Goal: Task Accomplishment & Management: Manage account settings

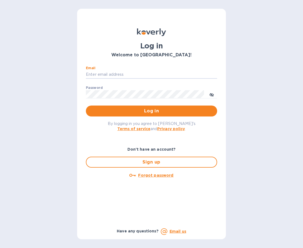
type input "randall@lociwine.com"
click at [152, 111] on button "Log in" at bounding box center [151, 111] width 131 height 11
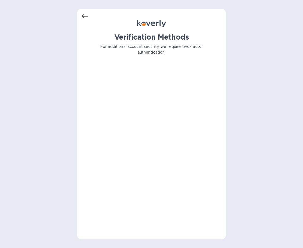
click at [162, 79] on div "Verification Methods For additional account security, we require two-factor aut…" at bounding box center [152, 134] width 140 height 202
drag, startPoint x: 132, startPoint y: 47, endPoint x: 154, endPoint y: 52, distance: 22.6
click at [154, 52] on p "For additional account security, we require two-factor authentication." at bounding box center [151, 49] width 131 height 11
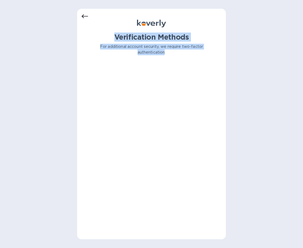
drag, startPoint x: 154, startPoint y: 52, endPoint x: 124, endPoint y: 32, distance: 36.1
click at [124, 32] on div "Verification Methods For additional account security, we require two-factor aut…" at bounding box center [152, 124] width 140 height 222
drag, startPoint x: 124, startPoint y: 32, endPoint x: 175, endPoint y: 56, distance: 56.4
click at [175, 56] on div "Verification Methods For additional account security, we require two-factor aut…" at bounding box center [152, 124] width 140 height 222
drag, startPoint x: 175, startPoint y: 56, endPoint x: 127, endPoint y: 19, distance: 60.2
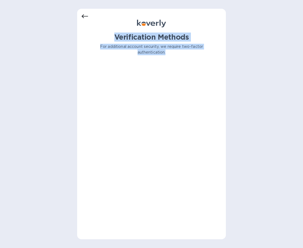
click at [127, 19] on div "Verification Methods For additional account security, we require two-factor aut…" at bounding box center [152, 124] width 140 height 222
drag, startPoint x: 127, startPoint y: 20, endPoint x: 176, endPoint y: 54, distance: 59.1
click at [176, 54] on div "Verification Methods For additional account security, we require two-factor aut…" at bounding box center [152, 124] width 140 height 222
click at [176, 54] on p "For additional account security, we require two-factor authentication." at bounding box center [151, 49] width 131 height 11
drag, startPoint x: 176, startPoint y: 54, endPoint x: 140, endPoint y: 35, distance: 40.6
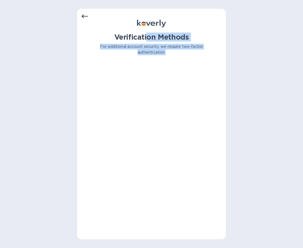
click at [140, 35] on div "Verification Methods For additional account security, we require two-factor aut…" at bounding box center [152, 48] width 140 height 31
drag, startPoint x: 141, startPoint y: 35, endPoint x: 178, endPoint y: 54, distance: 41.1
click at [178, 54] on div "Verification Methods For additional account security, we require two-factor aut…" at bounding box center [152, 48] width 140 height 31
drag, startPoint x: 178, startPoint y: 54, endPoint x: 118, endPoint y: 35, distance: 62.8
click at [118, 35] on div "Verification Methods For additional account security, we require two-factor aut…" at bounding box center [152, 48] width 140 height 31
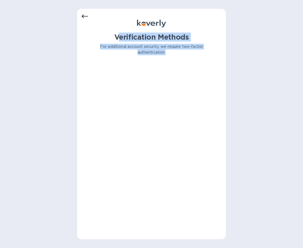
drag, startPoint x: 118, startPoint y: 35, endPoint x: 173, endPoint y: 55, distance: 59.0
click at [173, 55] on div "Verification Methods For additional account security, we require two-factor aut…" at bounding box center [152, 48] width 140 height 31
drag, startPoint x: 173, startPoint y: 55, endPoint x: 117, endPoint y: 36, distance: 59.3
click at [118, 37] on div "Verification Methods For additional account security, we require two-factor aut…" at bounding box center [152, 48] width 140 height 31
drag, startPoint x: 117, startPoint y: 36, endPoint x: 171, endPoint y: 54, distance: 57.1
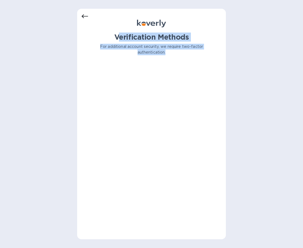
click at [171, 54] on div "Verification Methods For additional account security, we require two-factor aut…" at bounding box center [152, 48] width 140 height 31
click at [171, 54] on p "For additional account security, we require two-factor authentication." at bounding box center [151, 49] width 131 height 11
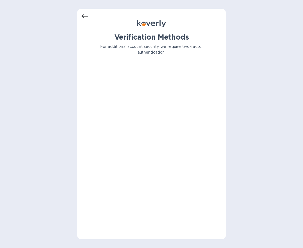
click at [84, 16] on icon at bounding box center [85, 16] width 7 height 7
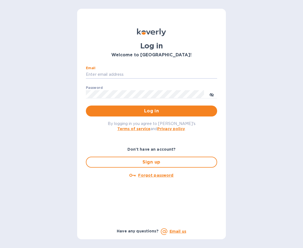
type input "[PERSON_NAME][EMAIL_ADDRESS][DOMAIN_NAME]"
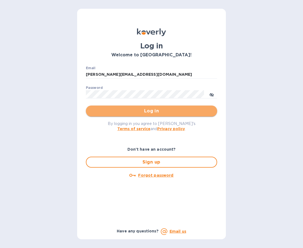
click at [135, 109] on span "Log in" at bounding box center [151, 111] width 123 height 7
